Goal: Task Accomplishment & Management: Manage account settings

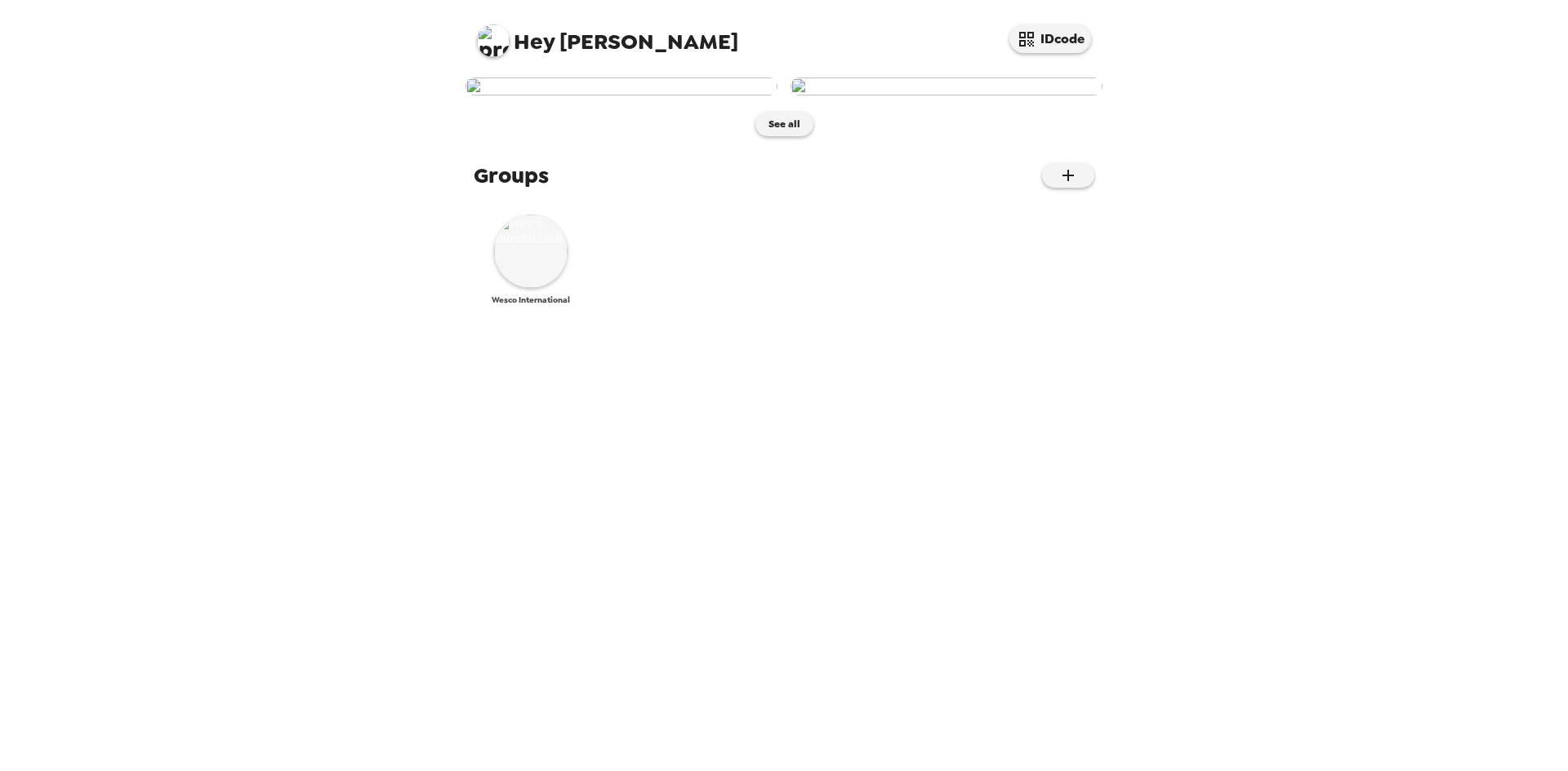
click at [533, 288] on img at bounding box center [530, 252] width 73 height 73
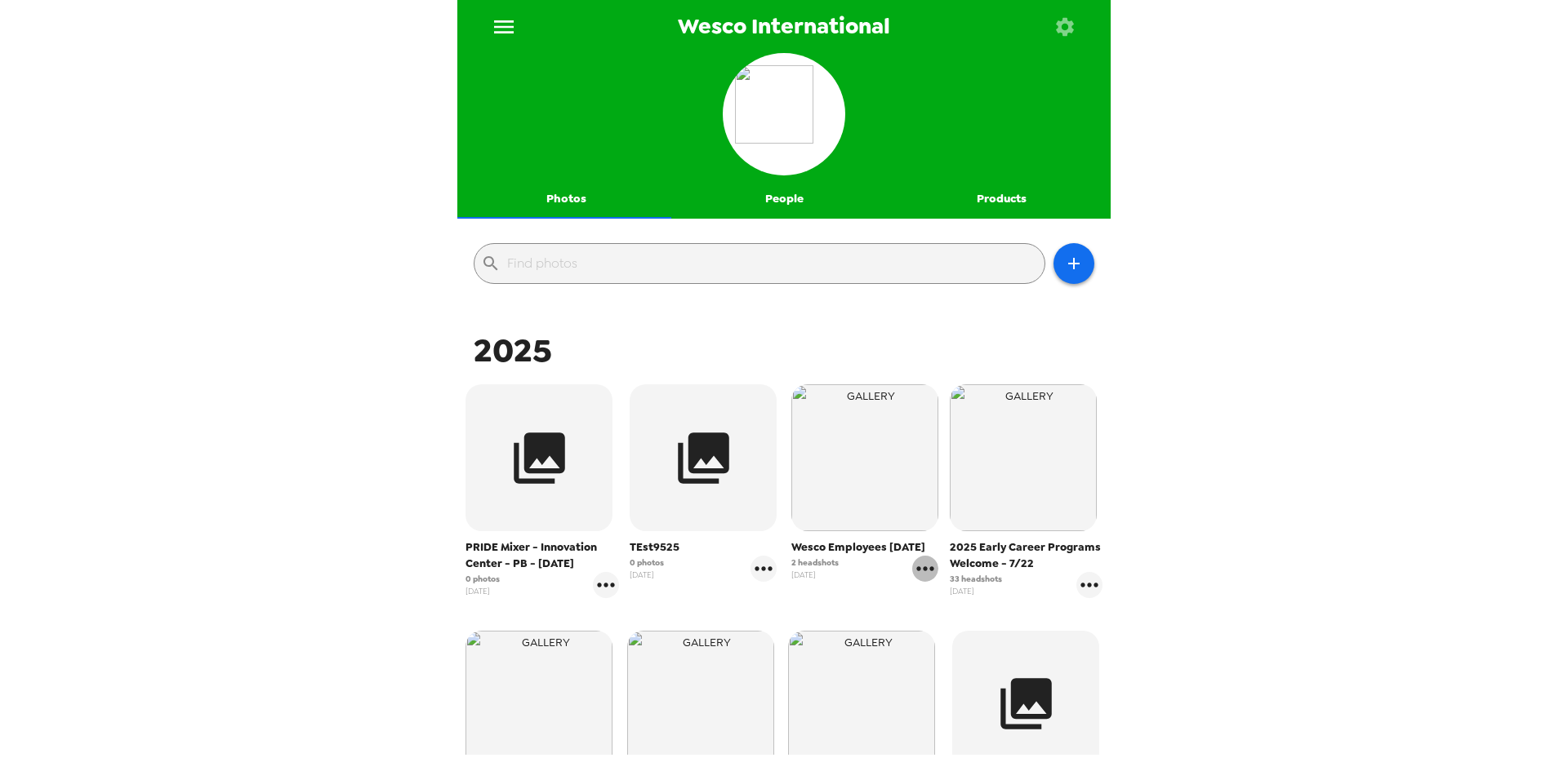
click at [919, 582] on icon "gallery menu" at bounding box center [925, 569] width 26 height 26
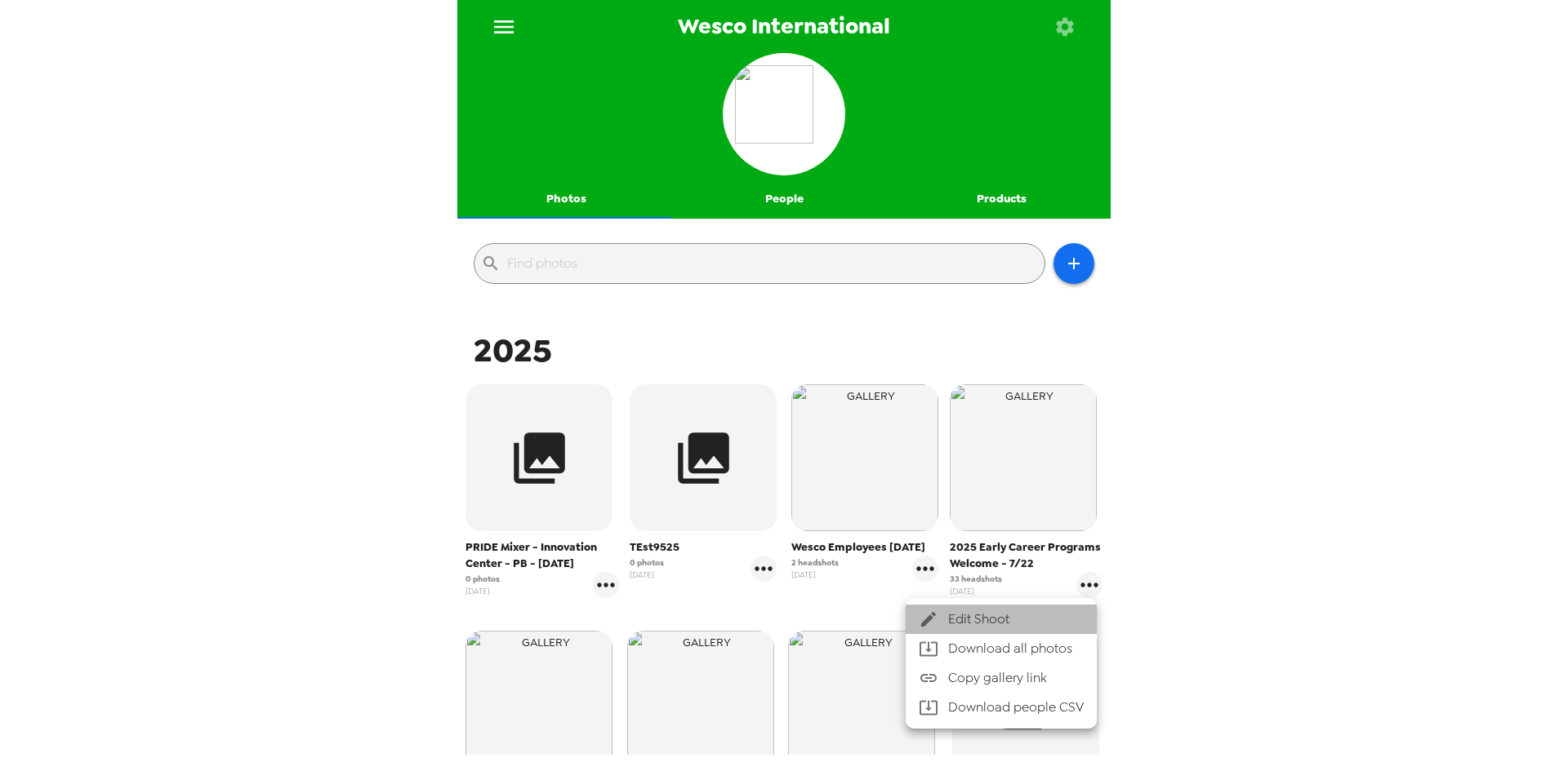
click at [950, 611] on span "Edit Shoot" at bounding box center [1015, 620] width 135 height 20
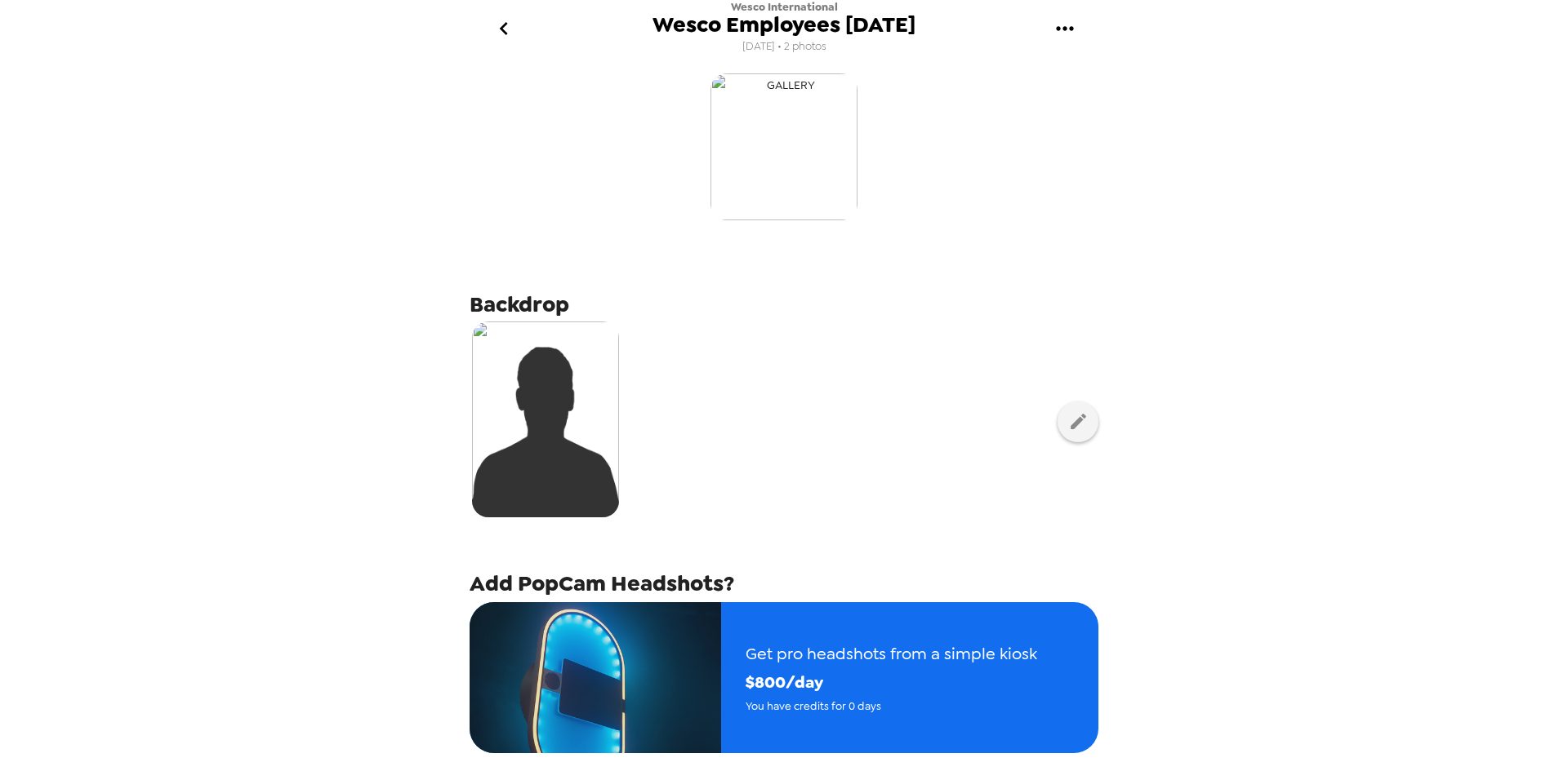
click at [774, 170] on img "button" at bounding box center [784, 147] width 147 height 147
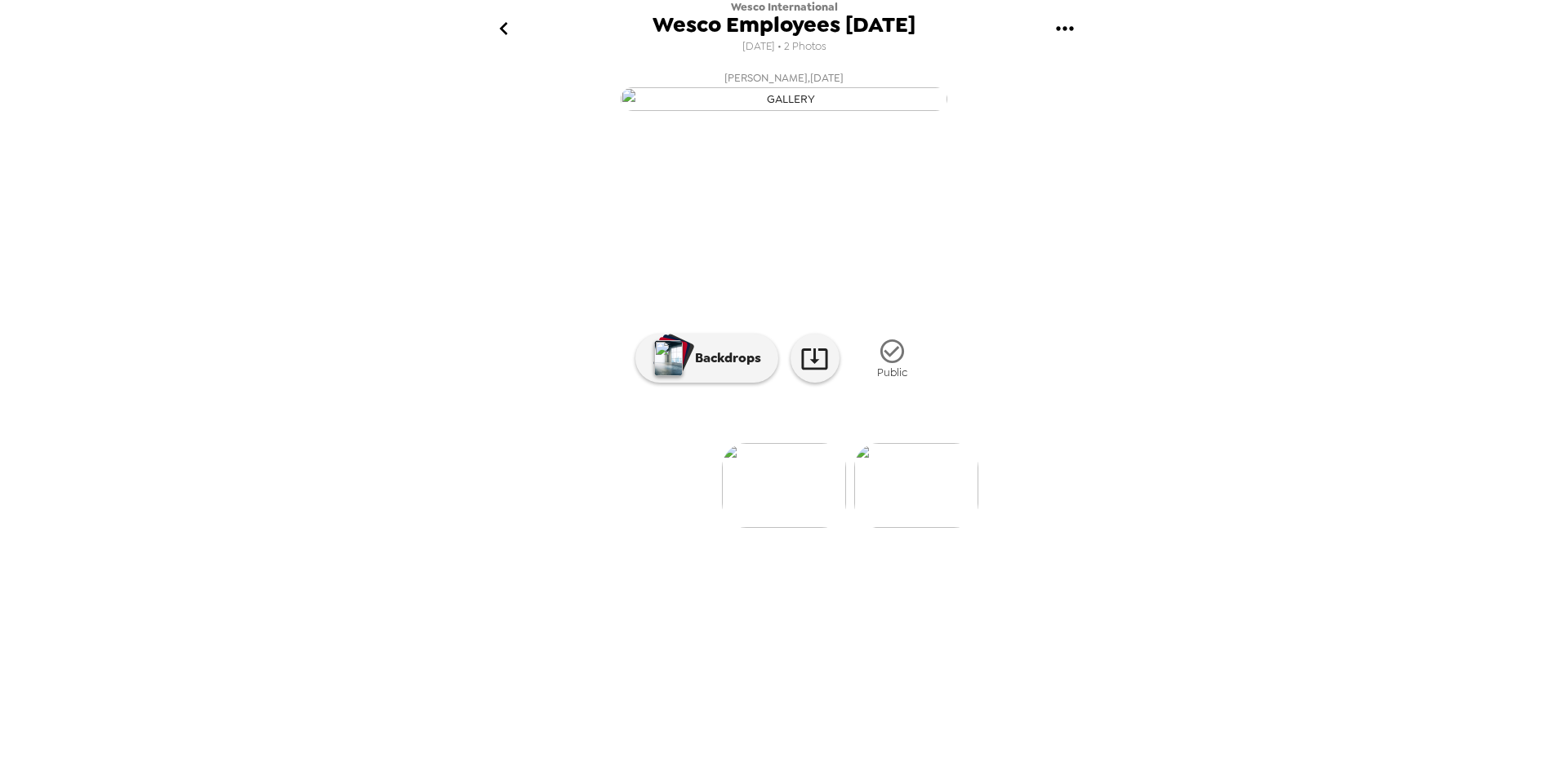
click at [495, 25] on icon "go back" at bounding box center [504, 28] width 26 height 26
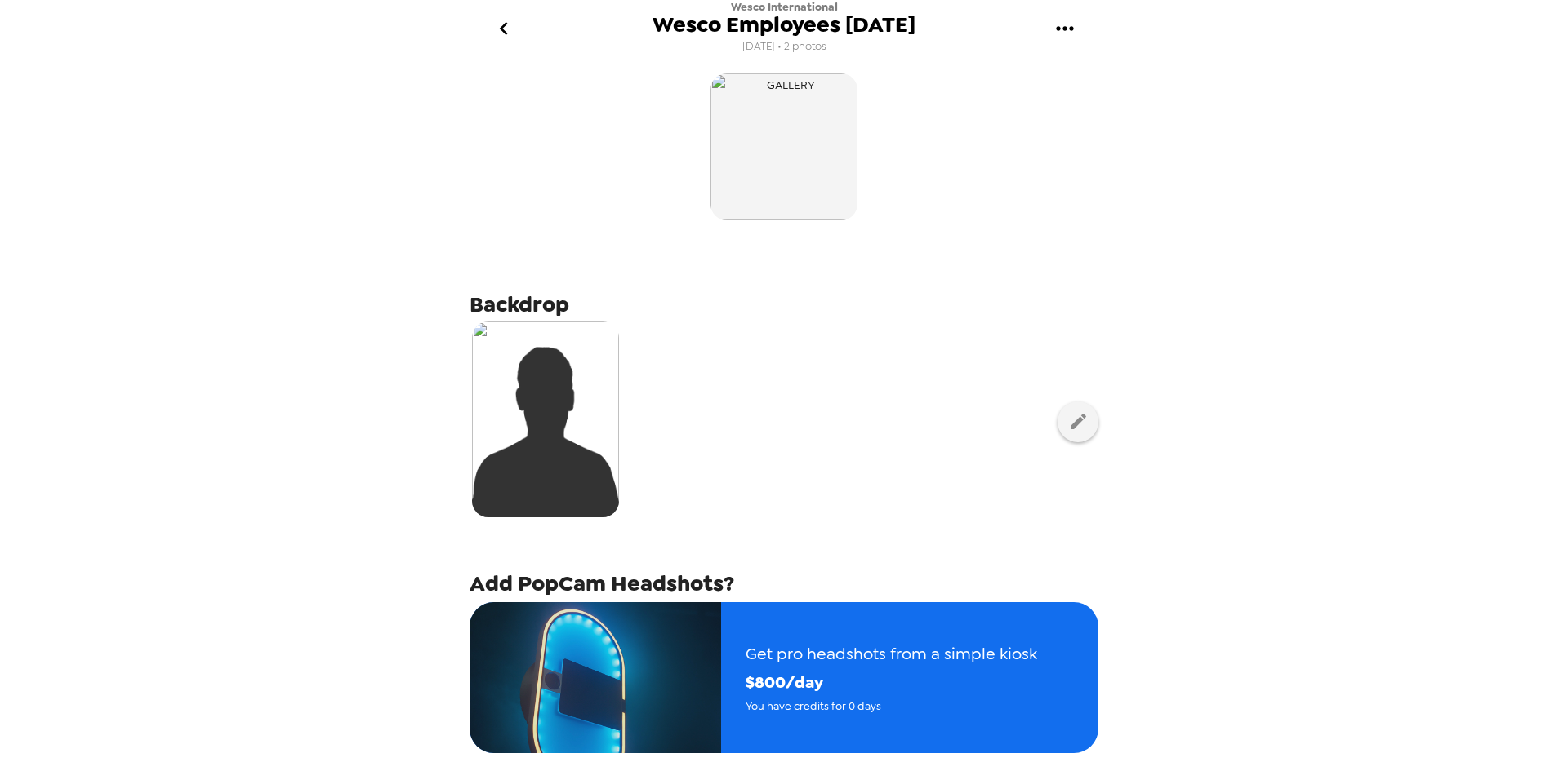
click at [499, 29] on icon "go back" at bounding box center [504, 28] width 26 height 26
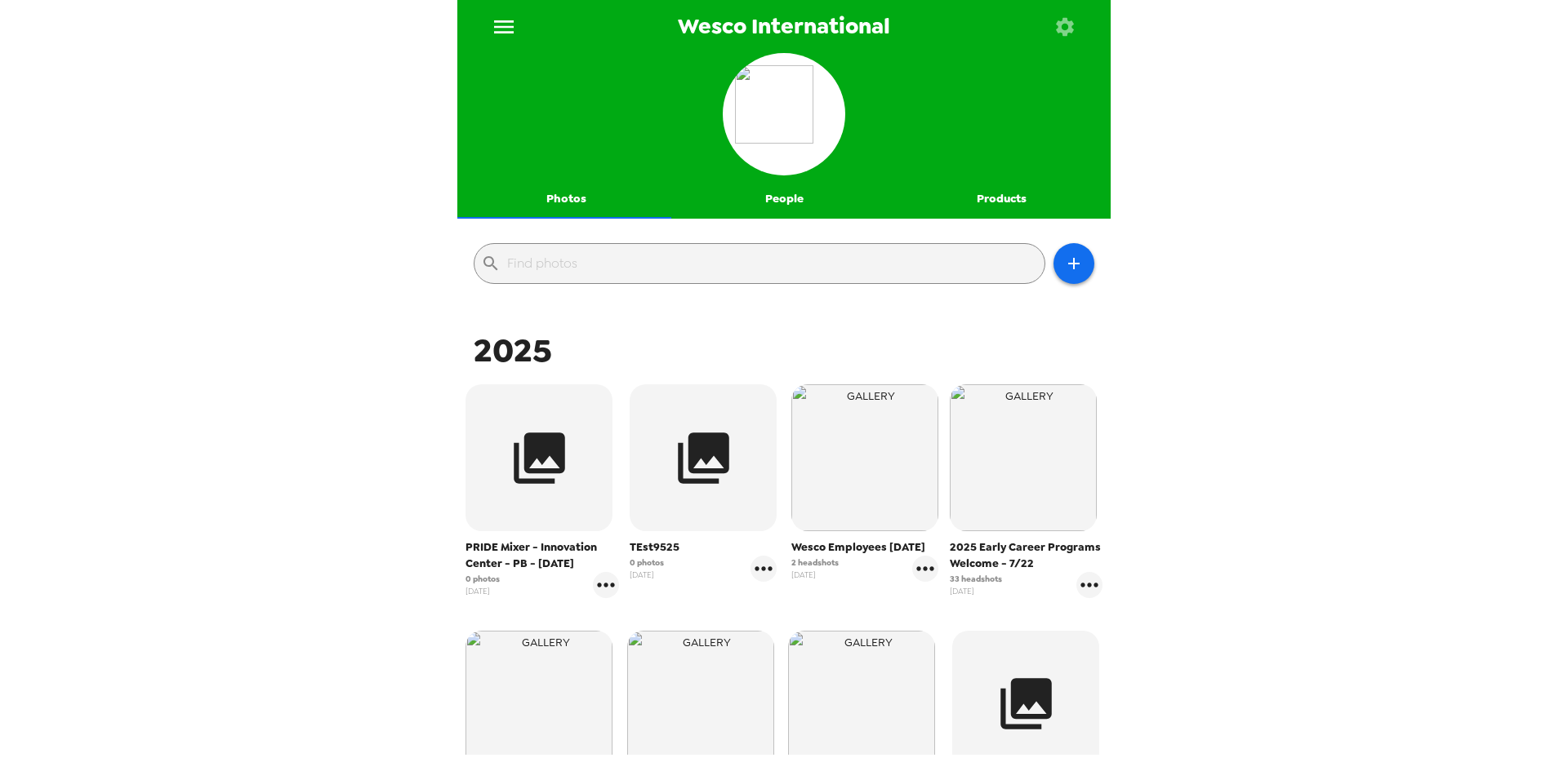
click at [787, 208] on button "People" at bounding box center [784, 200] width 218 height 39
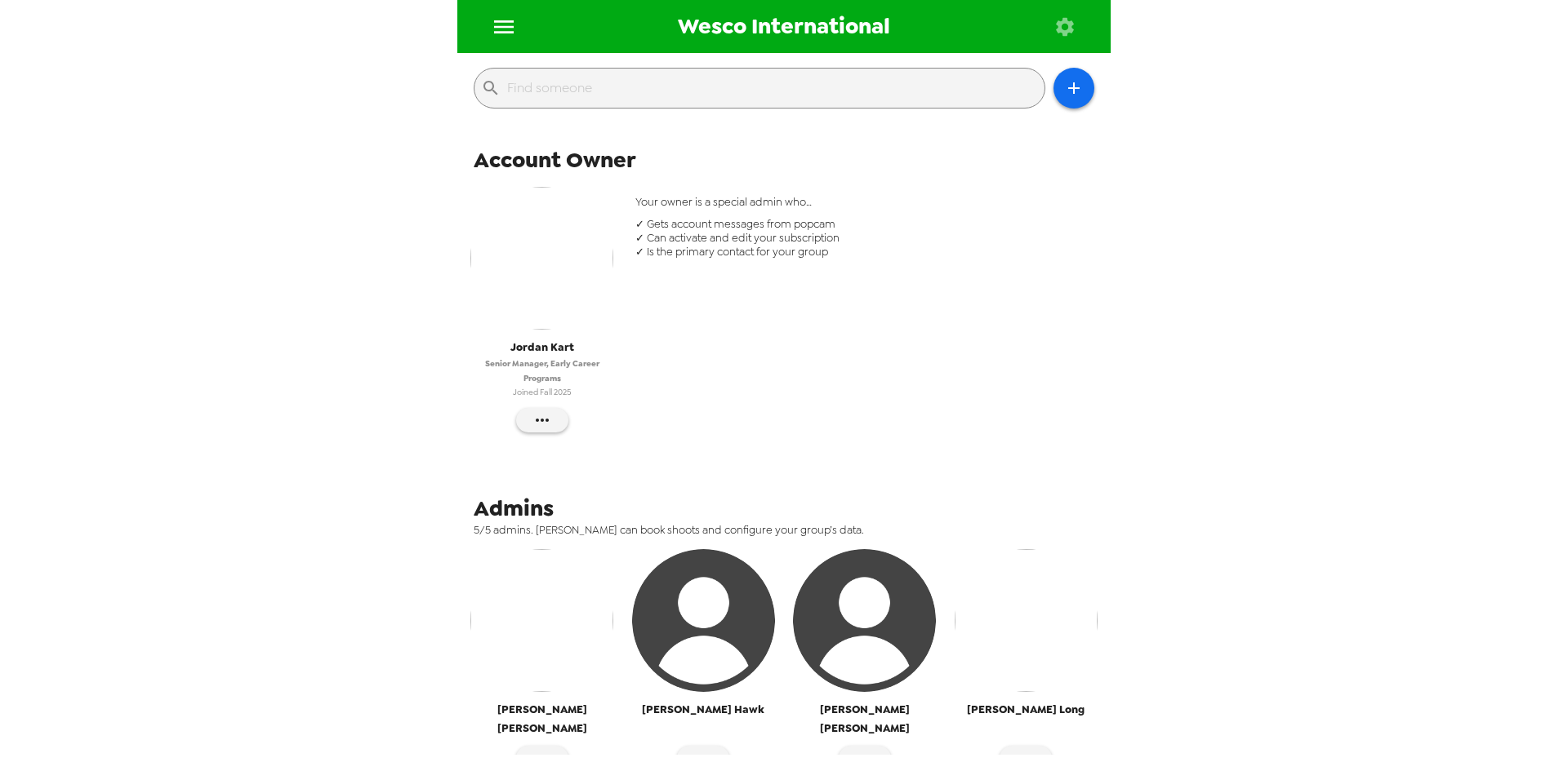
scroll to position [408, 0]
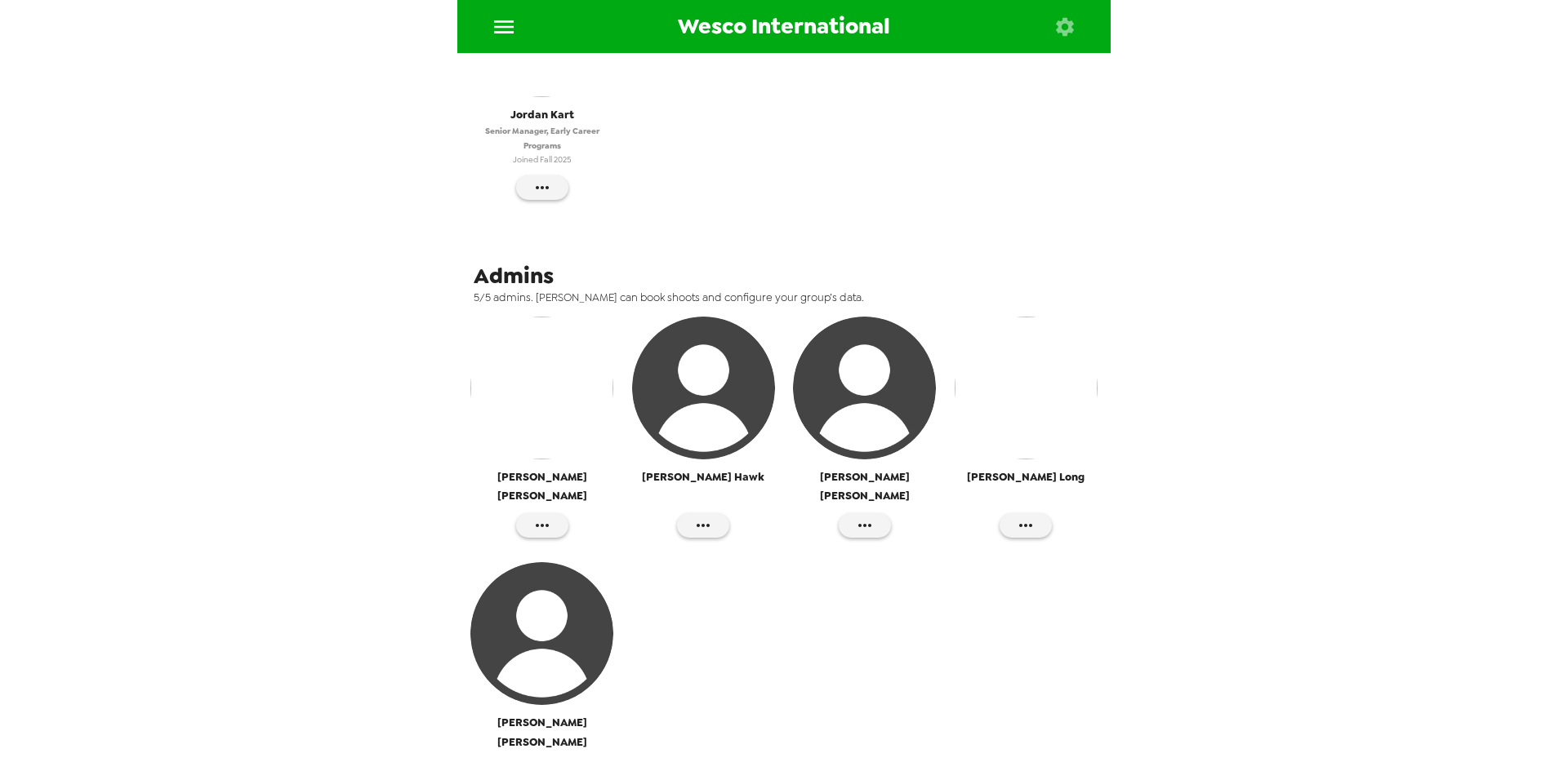
click at [1014, 424] on img "button" at bounding box center [1026, 389] width 143 height 143
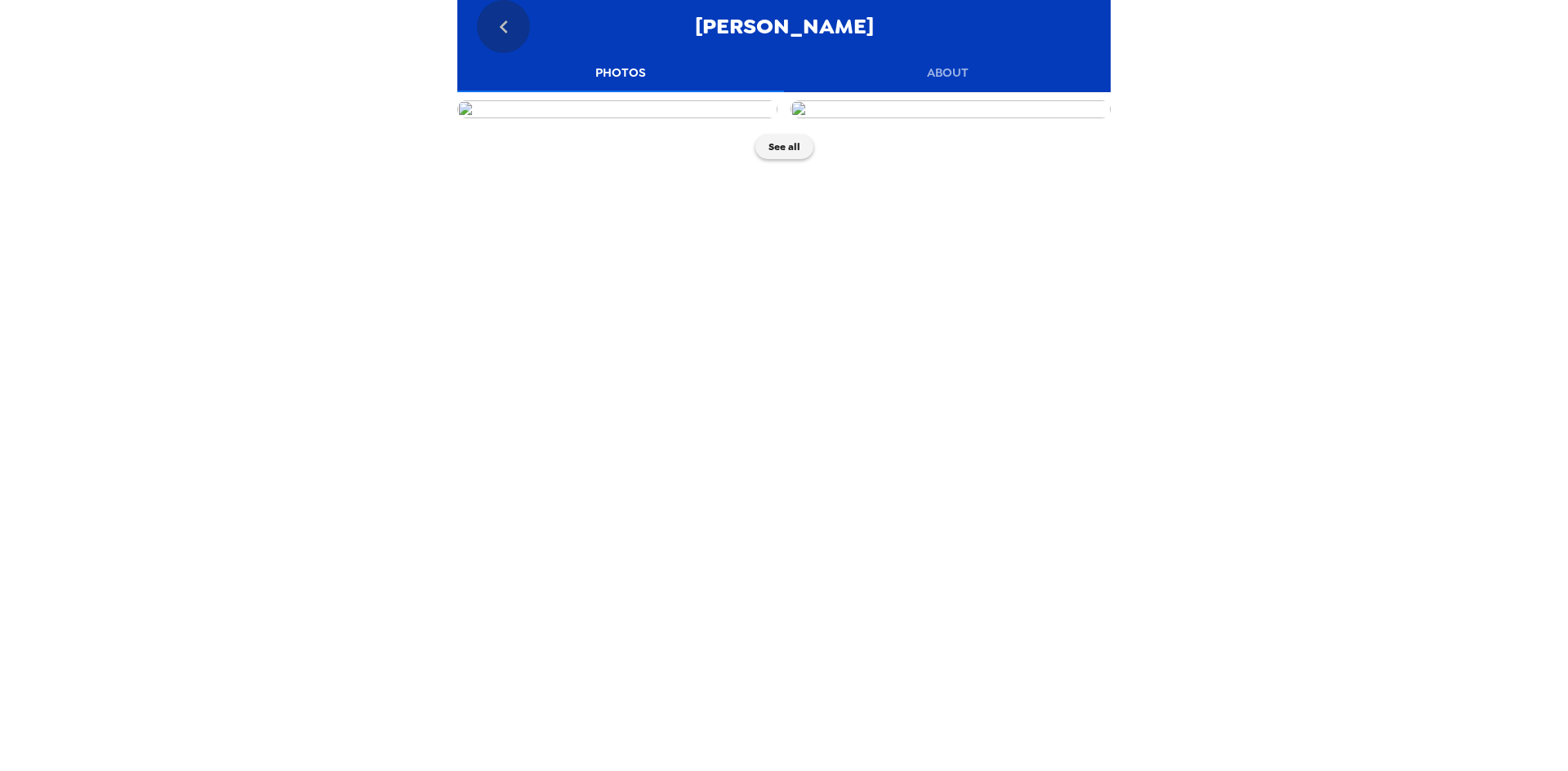
click at [501, 27] on icon "go back" at bounding box center [503, 27] width 8 height 13
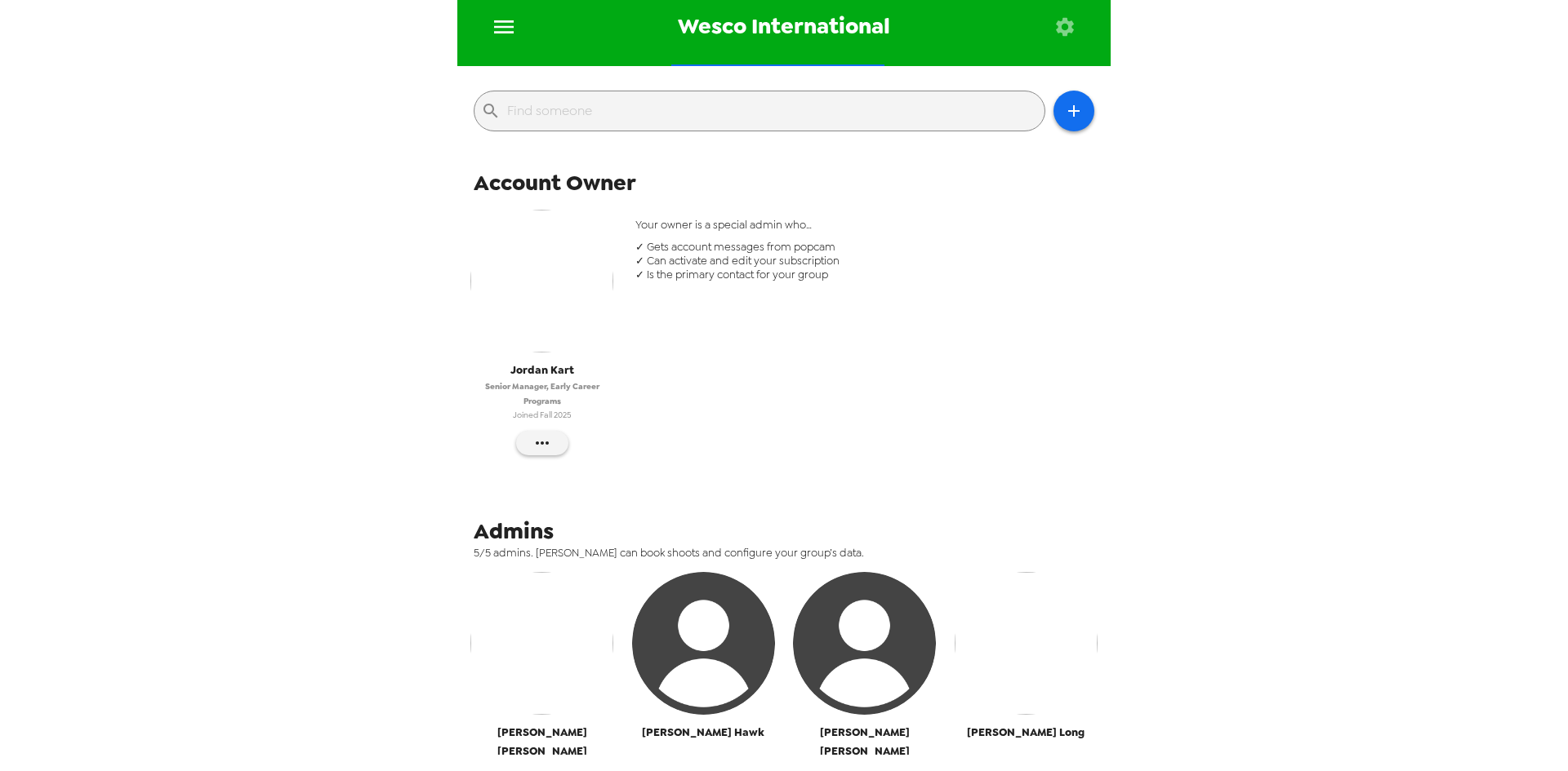
scroll to position [408, 0]
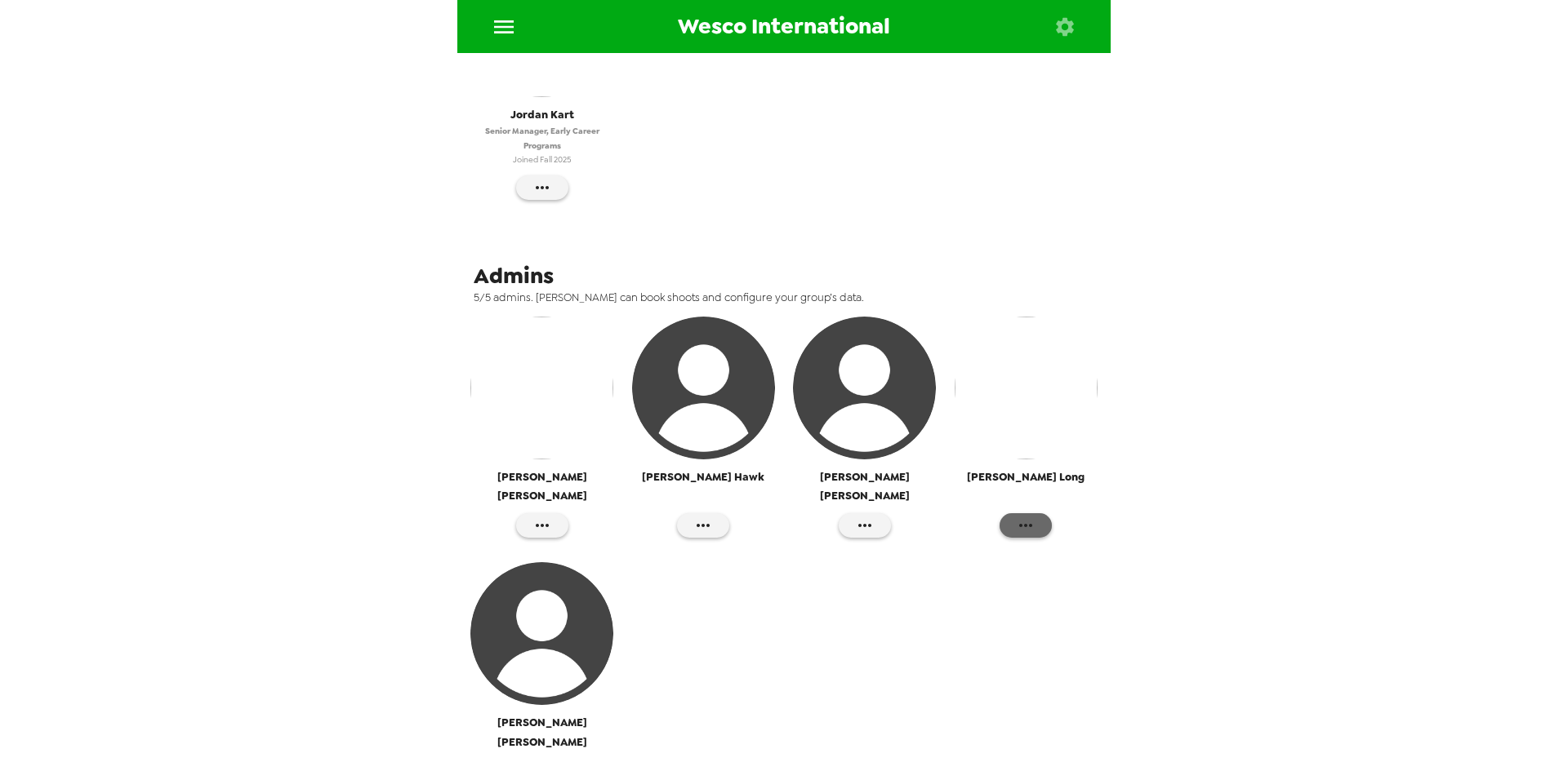
click at [1025, 513] on button "button" at bounding box center [1026, 525] width 52 height 24
click at [1348, 414] on div at bounding box center [784, 385] width 1568 height 771
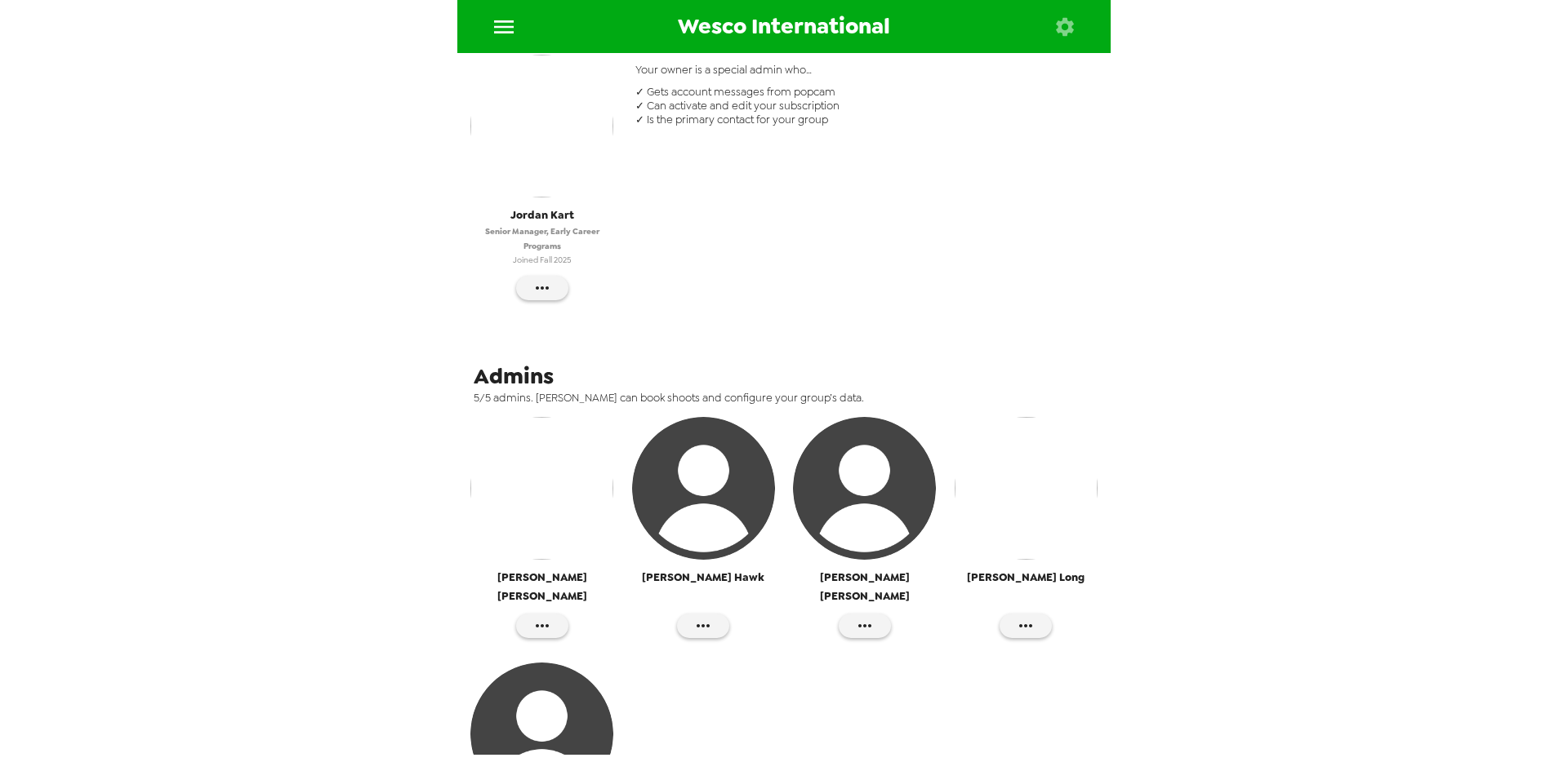
scroll to position [0, 0]
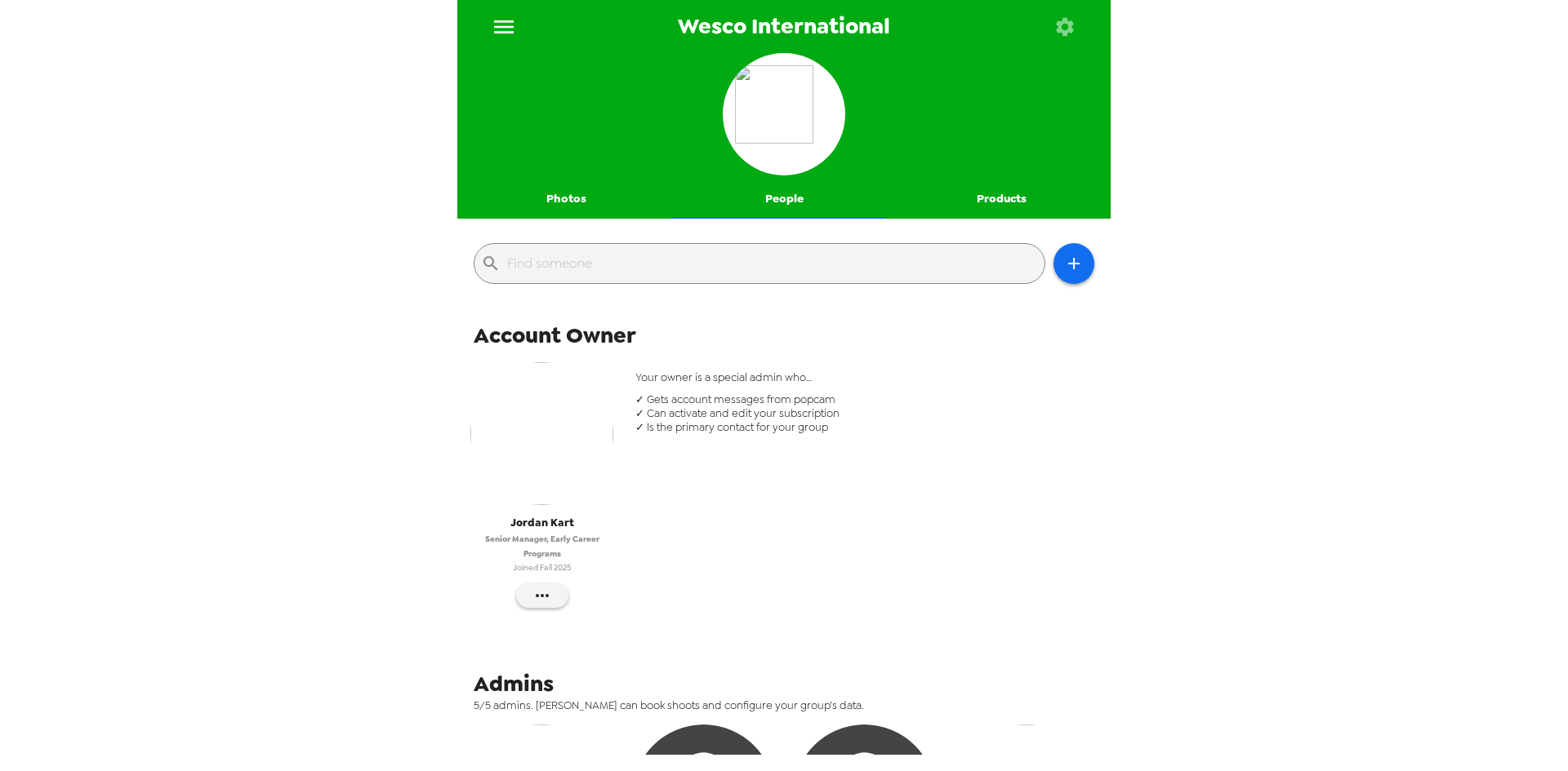
click at [991, 195] on button "Products" at bounding box center [1001, 200] width 218 height 39
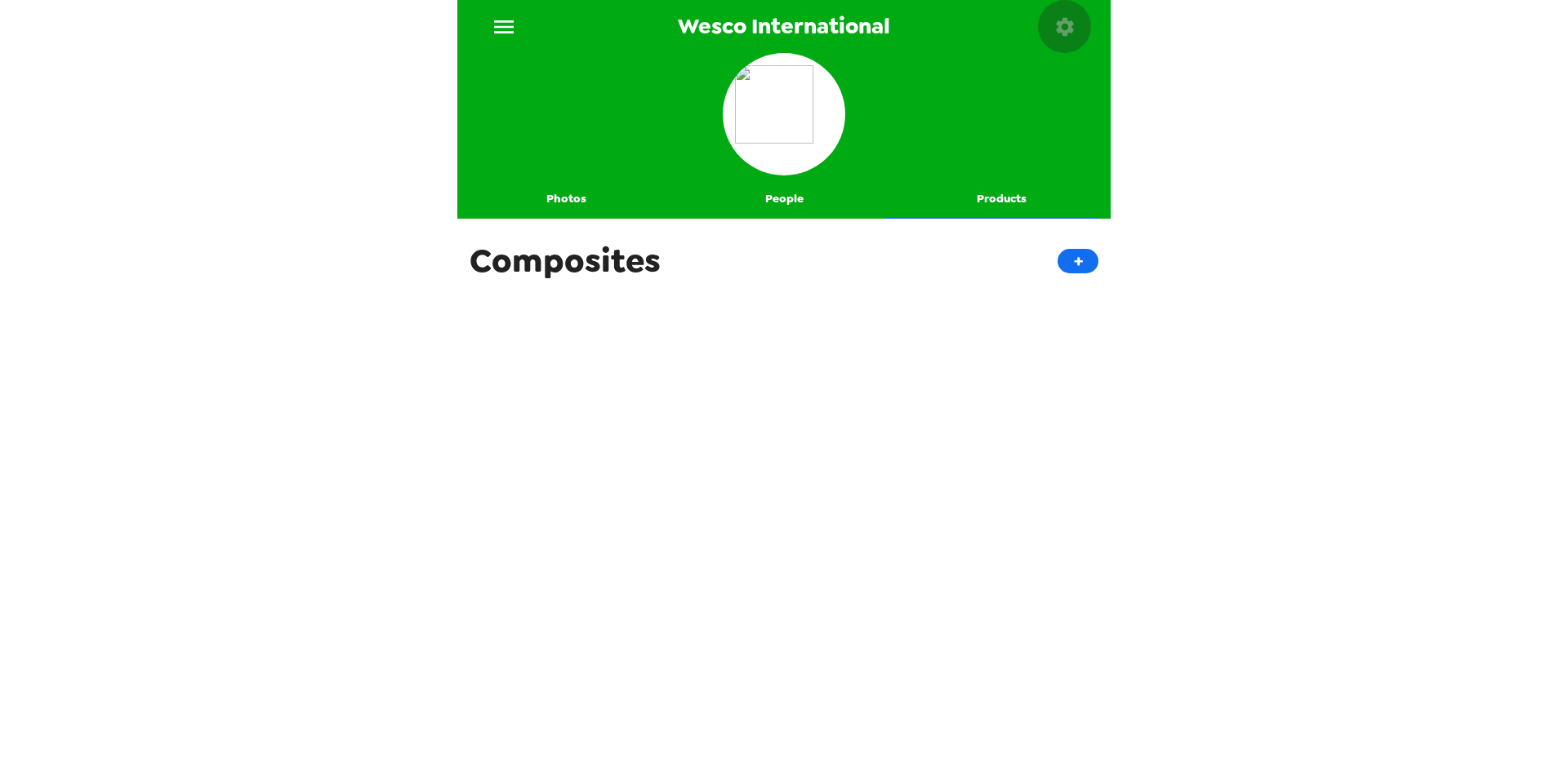
click at [1066, 36] on icon "button" at bounding box center [1065, 27] width 23 height 23
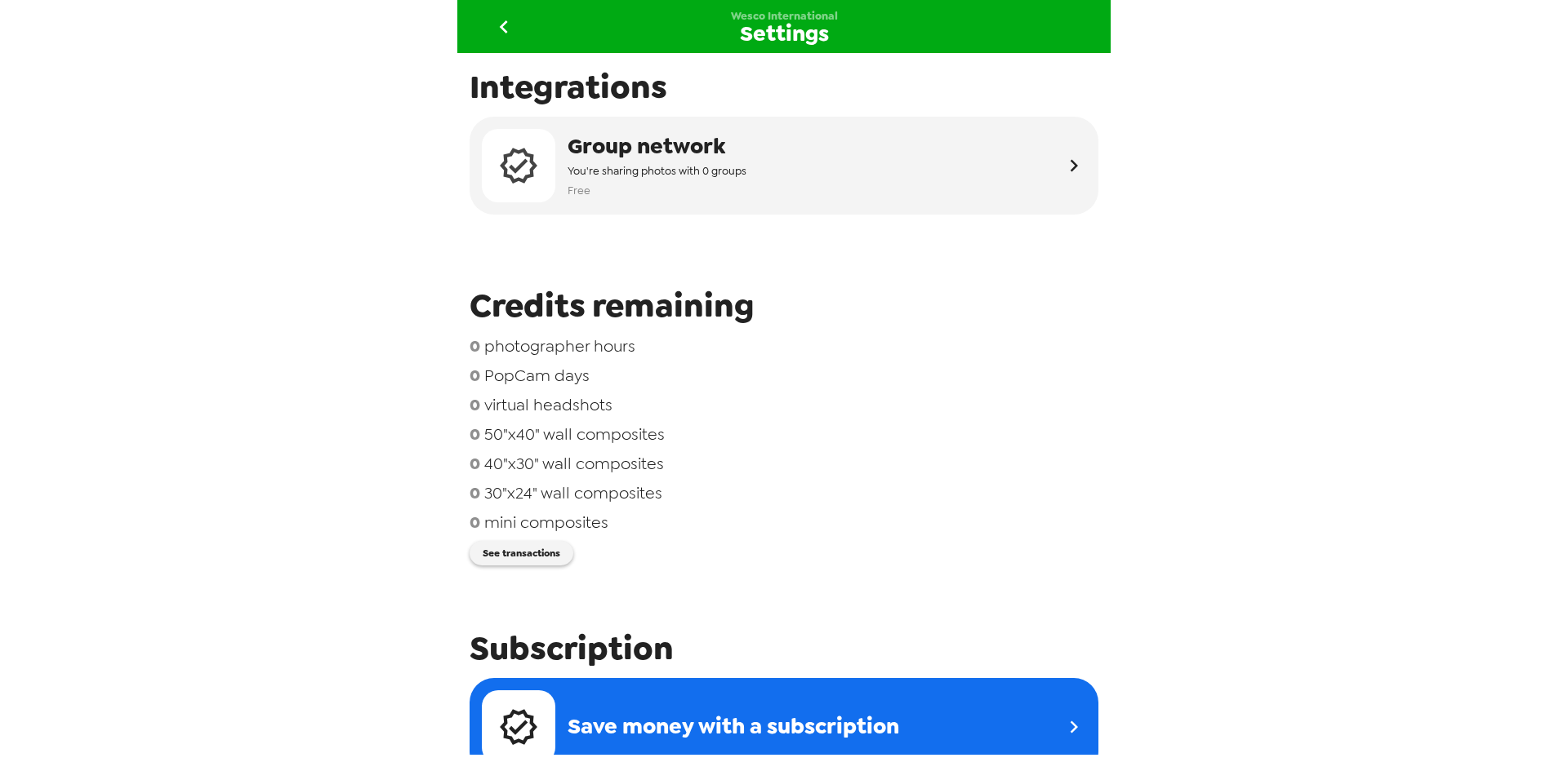
click at [500, 16] on icon "go back" at bounding box center [504, 26] width 26 height 26
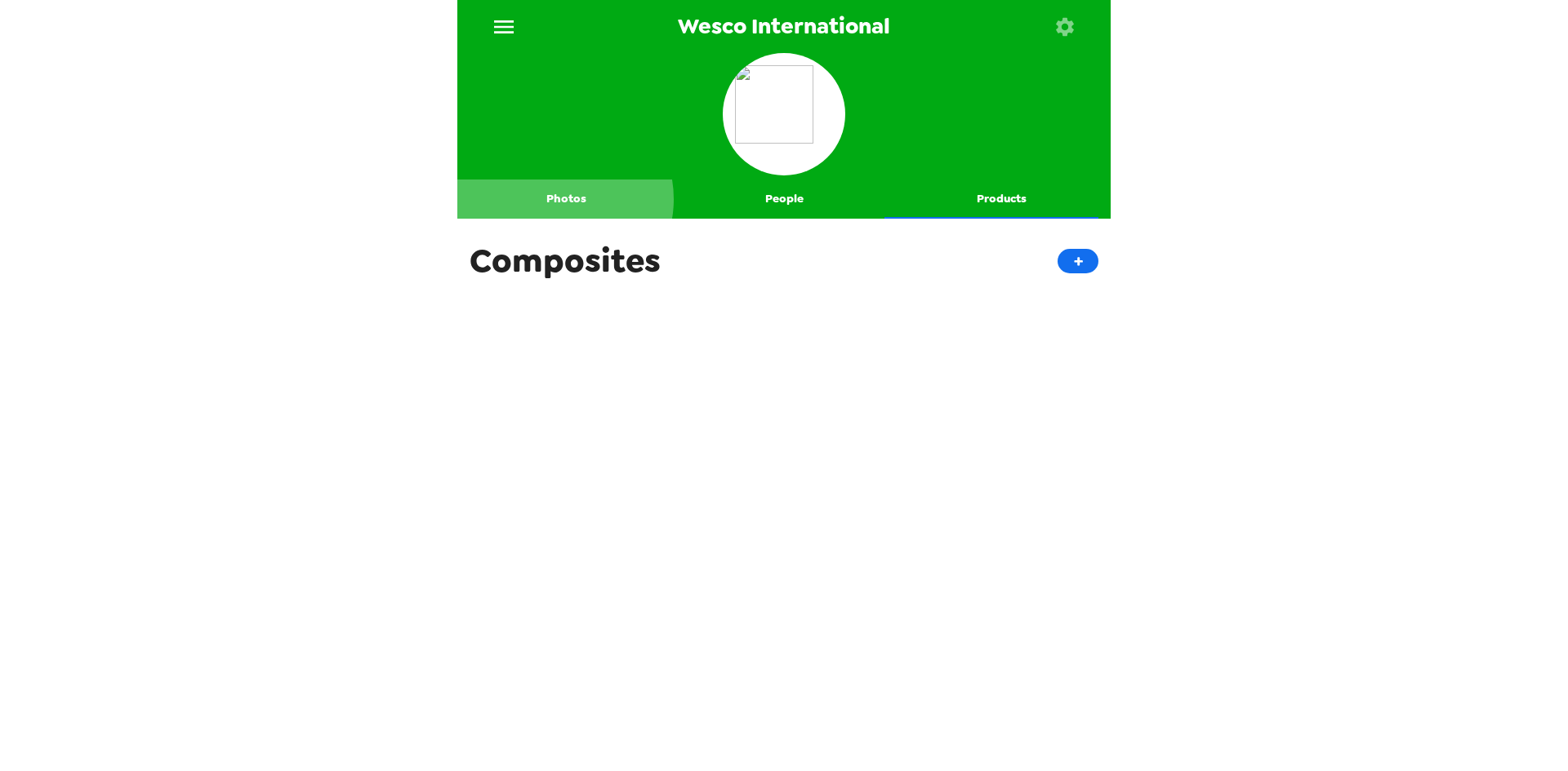
click at [556, 199] on button "Photos" at bounding box center [565, 200] width 218 height 39
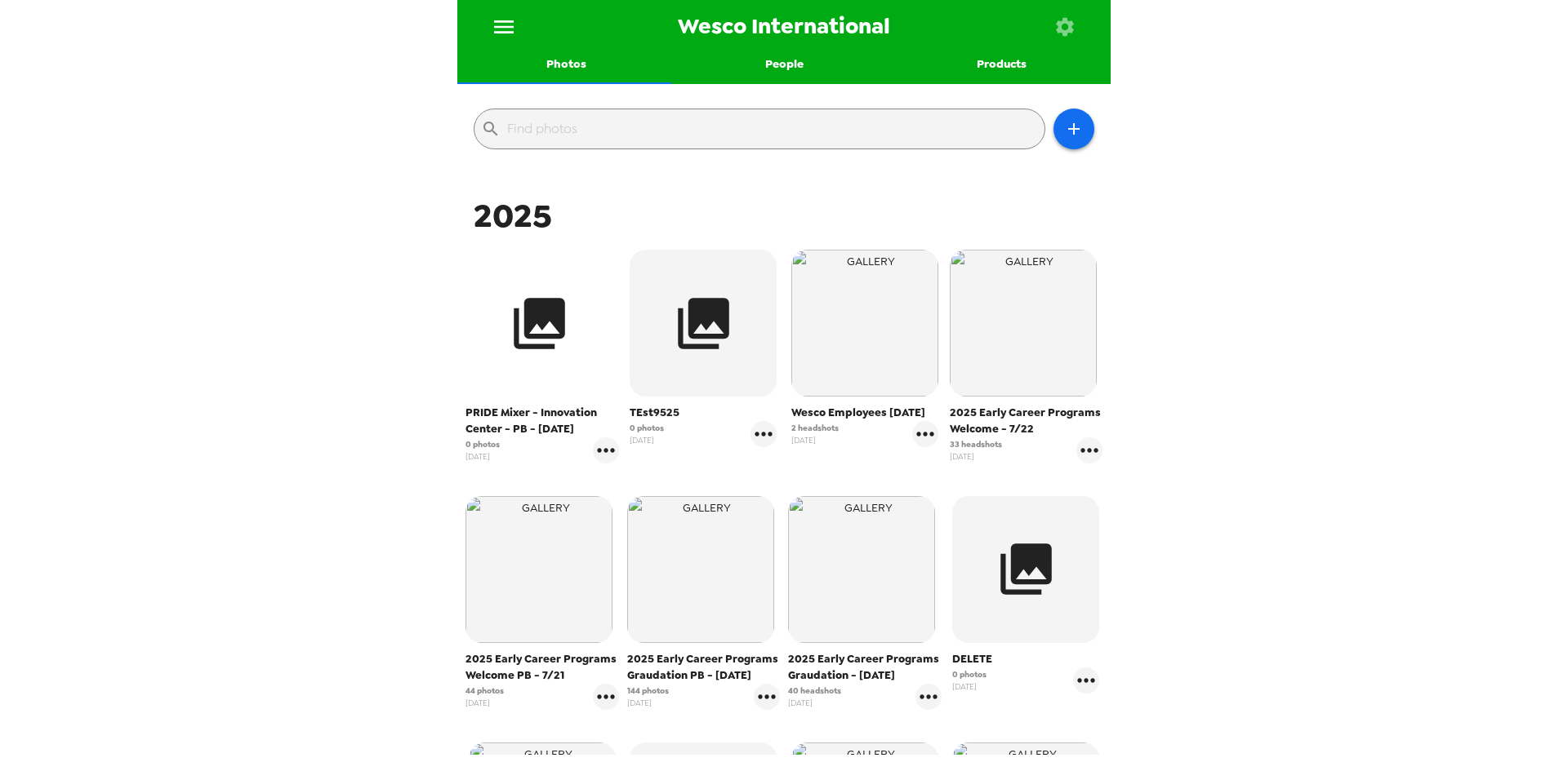
scroll to position [163, 0]
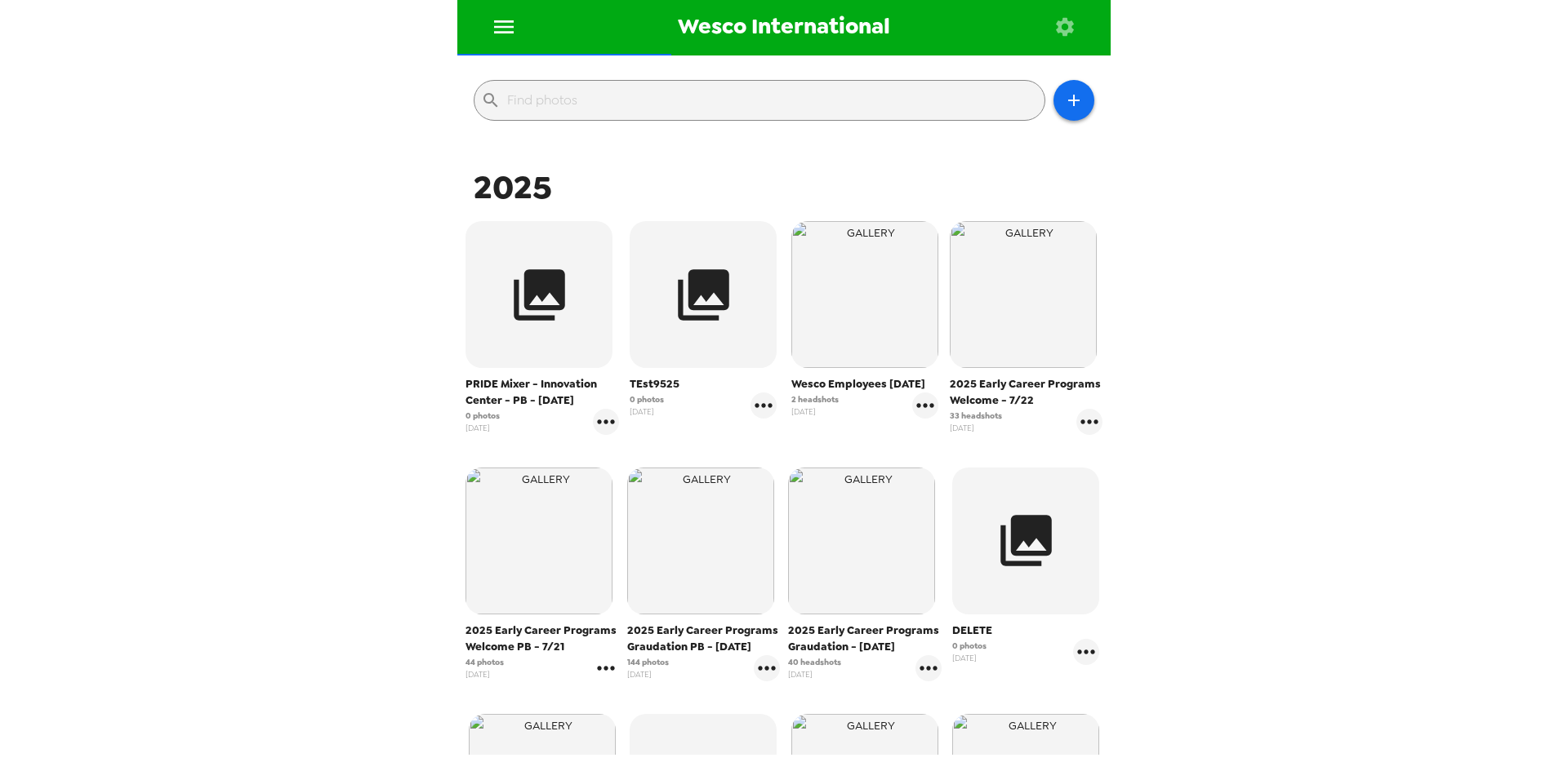
click at [604, 672] on icon "gallery menu" at bounding box center [606, 668] width 26 height 26
click at [1388, 544] on div at bounding box center [784, 385] width 1568 height 771
click at [506, 344] on button "button" at bounding box center [539, 295] width 147 height 147
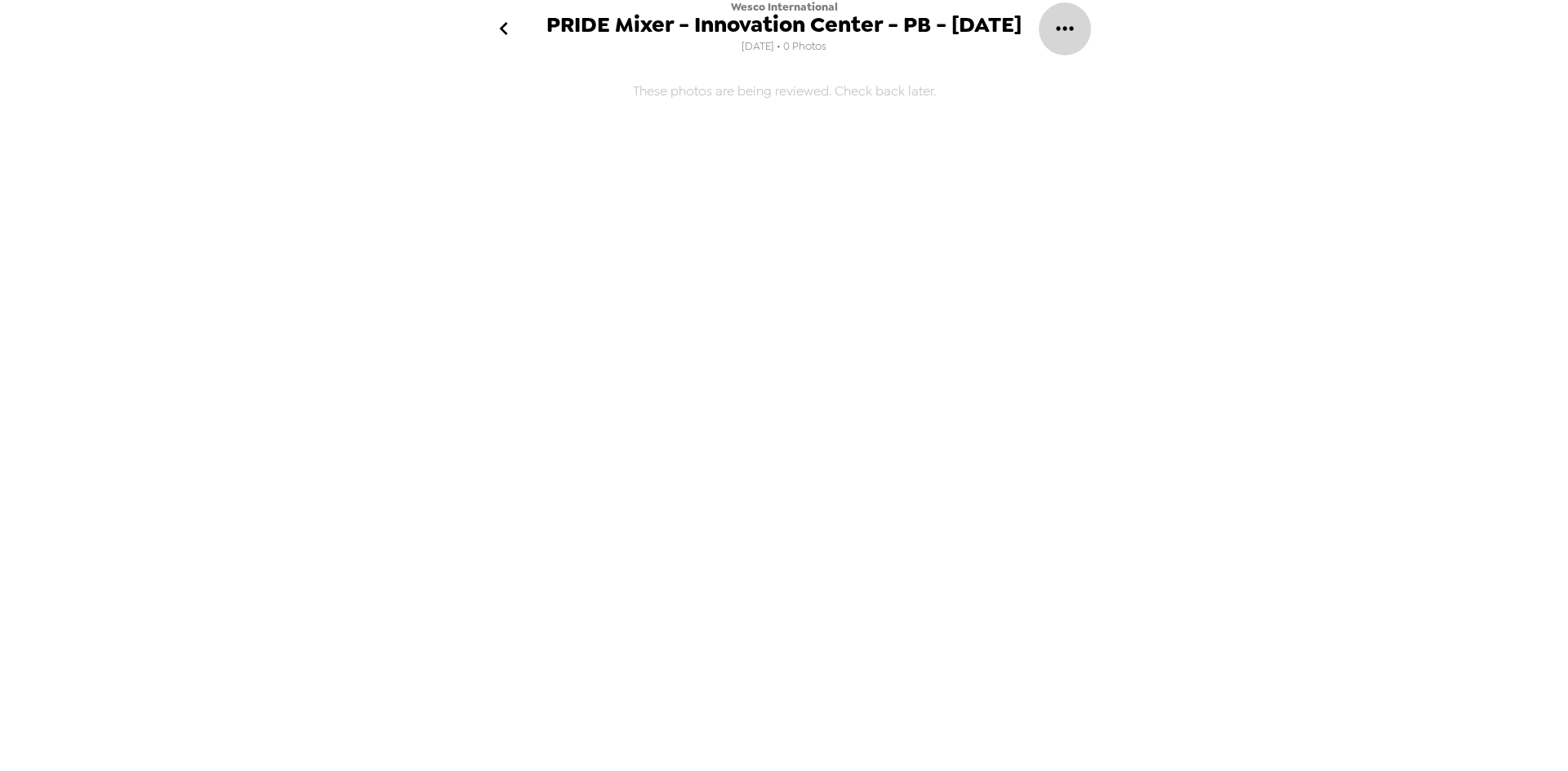
click at [1081, 22] on button "gallery menu" at bounding box center [1064, 29] width 53 height 53
click at [1389, 110] on div at bounding box center [784, 385] width 1568 height 771
